Goal: Transaction & Acquisition: Purchase product/service

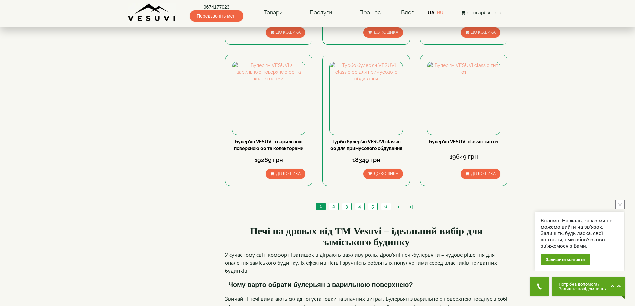
scroll to position [666, 0]
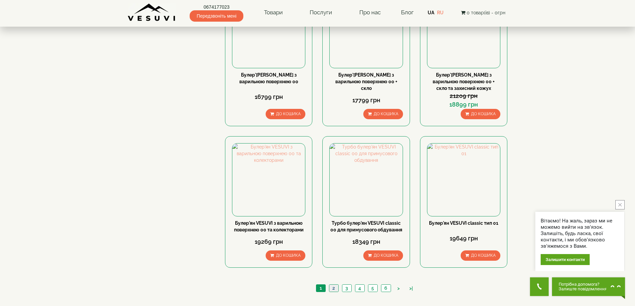
click at [335, 285] on link "2" at bounding box center [333, 288] width 9 height 7
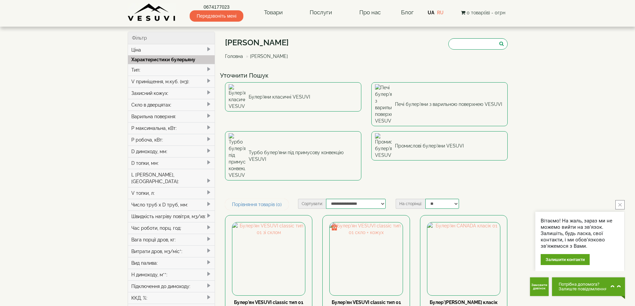
click at [205, 81] on div "V приміщення, м.куб. (м3):" at bounding box center [171, 82] width 87 height 12
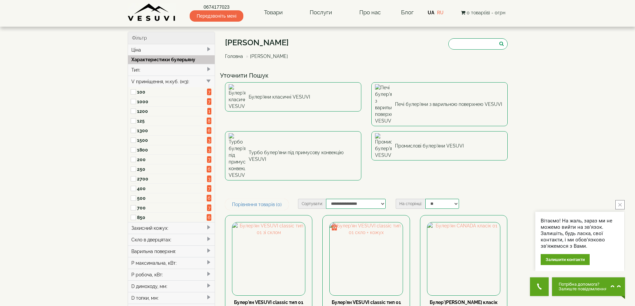
click at [136, 162] on span at bounding box center [134, 160] width 6 height 10
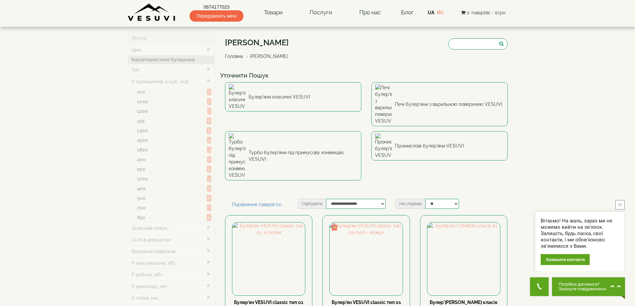
type input "*****"
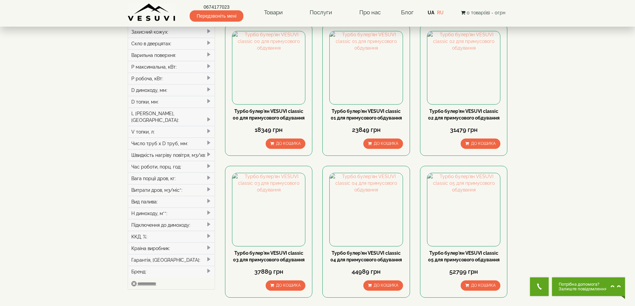
scroll to position [67, 0]
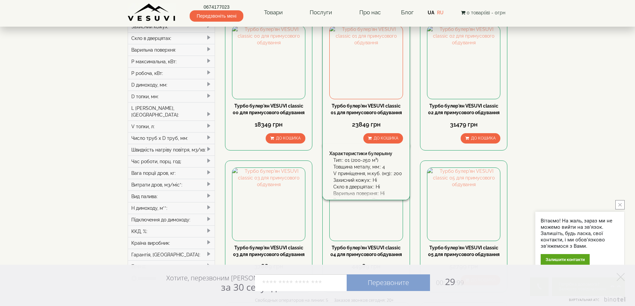
click at [377, 110] on link "Турбо булер'ян VESUVI classic 01 для примусового обдування" at bounding box center [365, 109] width 71 height 12
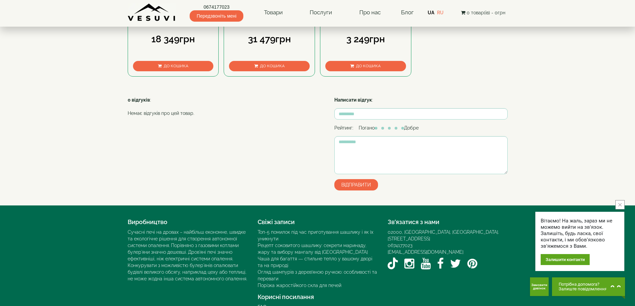
scroll to position [267, 0]
